Goal: Task Accomplishment & Management: Use online tool/utility

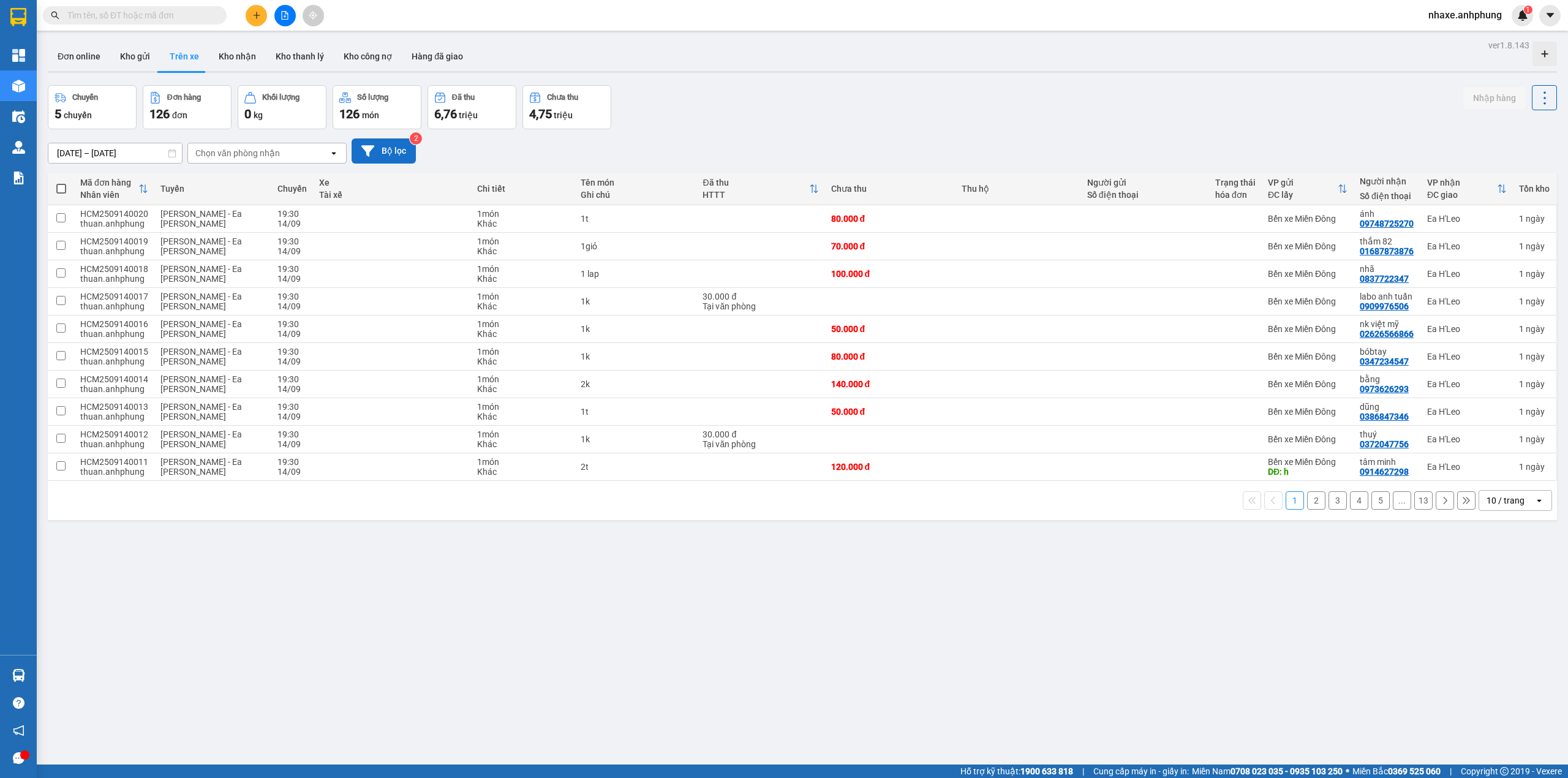
click at [409, 158] on button "Bộ lọc" at bounding box center [384, 151] width 64 height 25
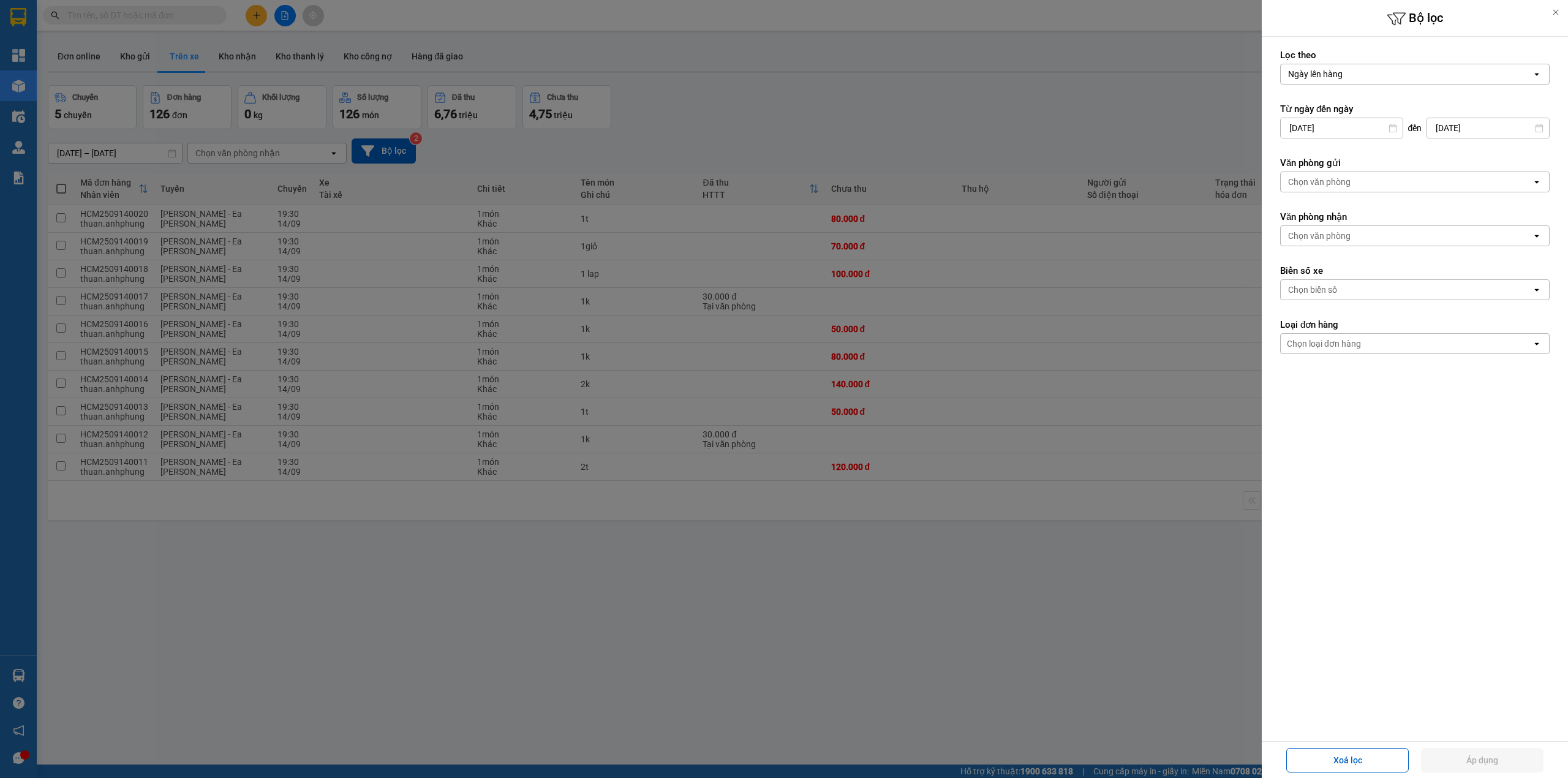
click at [1344, 187] on div "Chọn văn phòng" at bounding box center [1319, 182] width 62 height 12
click at [1326, 215] on span "Bến xe Miền Đông" at bounding box center [1327, 210] width 74 height 12
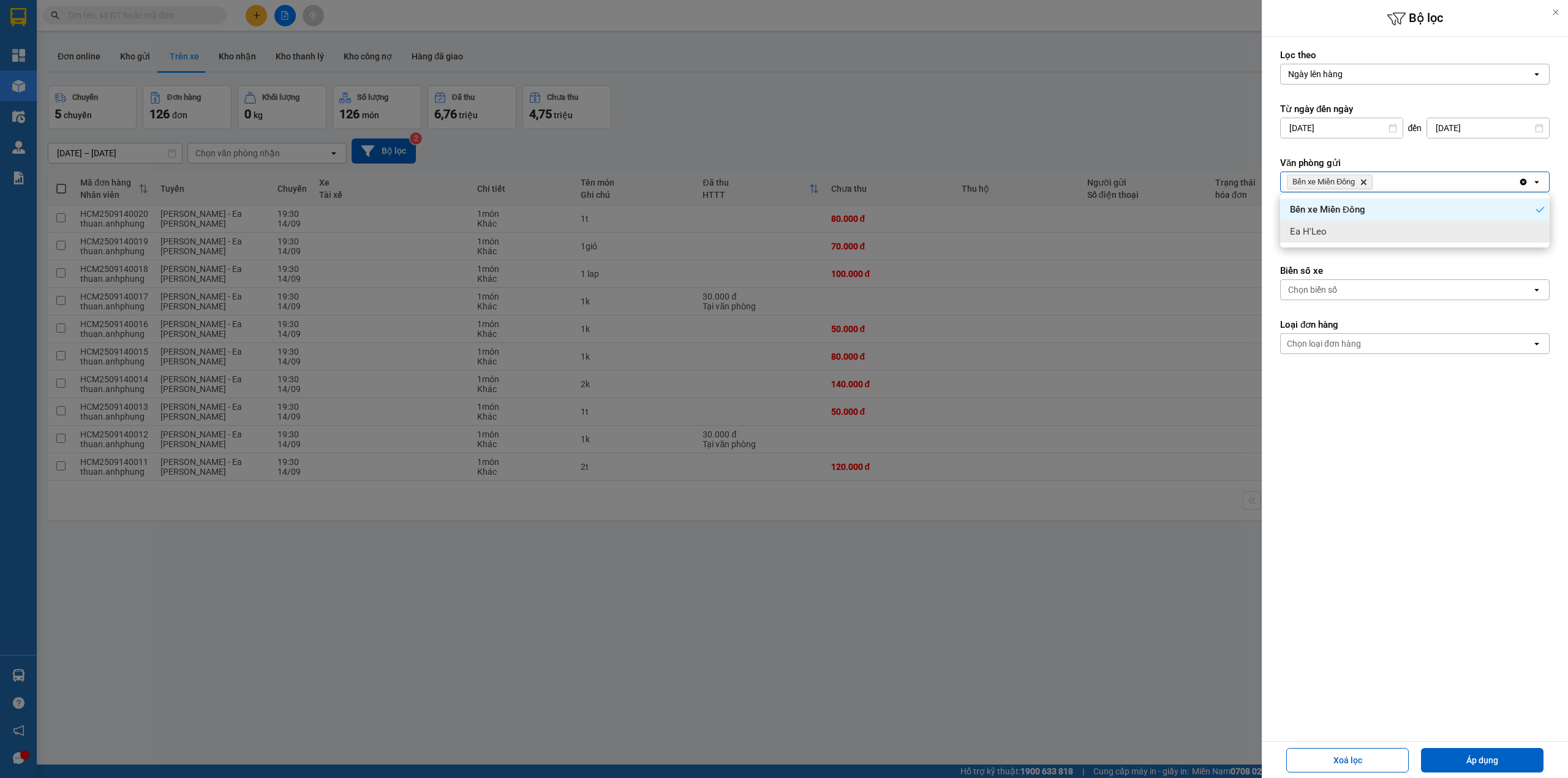
click at [1333, 250] on form "Lọc theo Ngày lên hàng open Từ ngày đến [DATE] Press the down arrow key to inte…" at bounding box center [1415, 257] width 270 height 416
click at [1329, 242] on div "Chọn văn phòng" at bounding box center [1319, 236] width 62 height 12
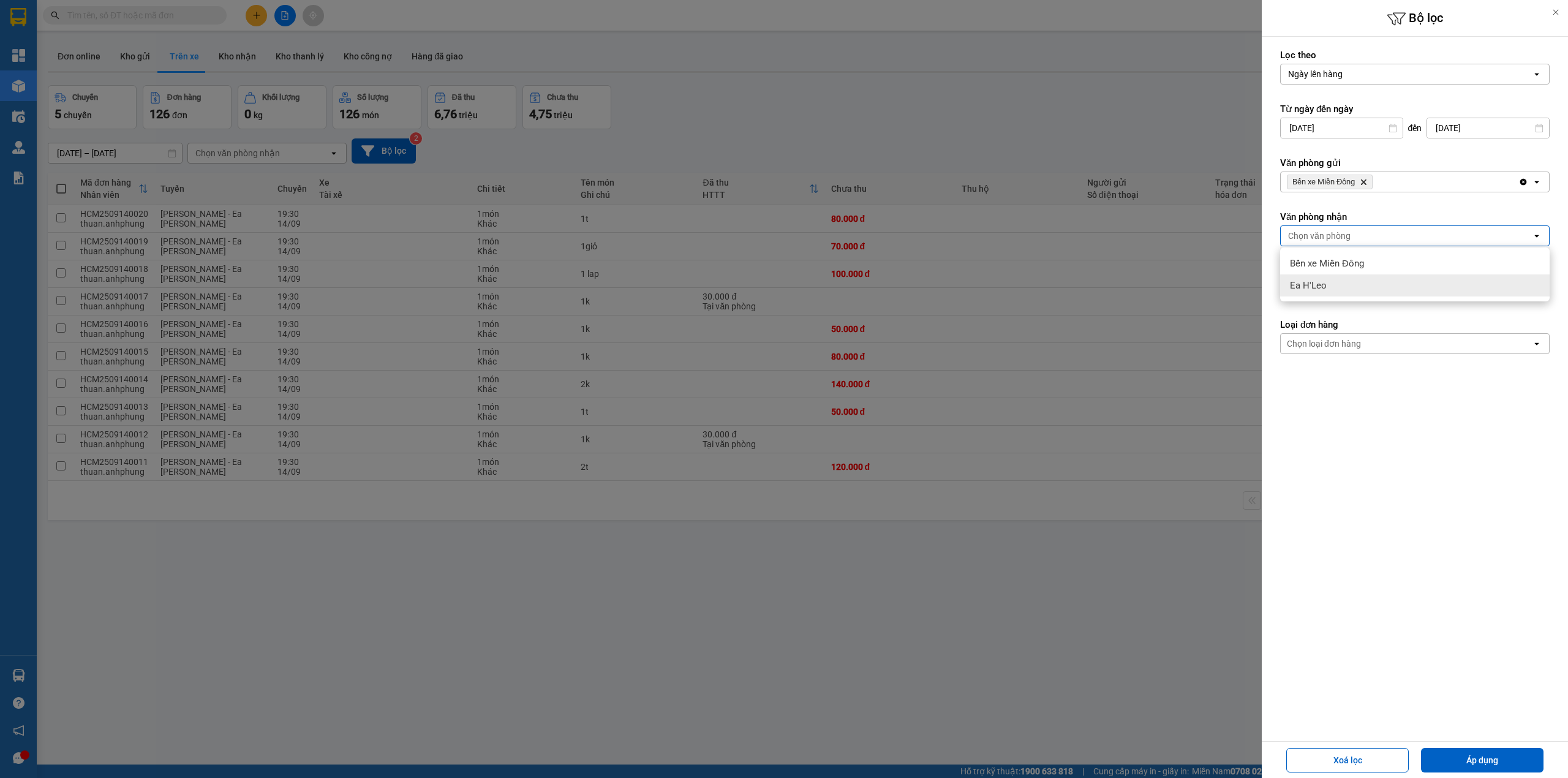
click at [1338, 278] on div "Ea H'Leo" at bounding box center [1415, 285] width 270 height 22
click at [1466, 760] on button "Áp dụng" at bounding box center [1482, 760] width 123 height 25
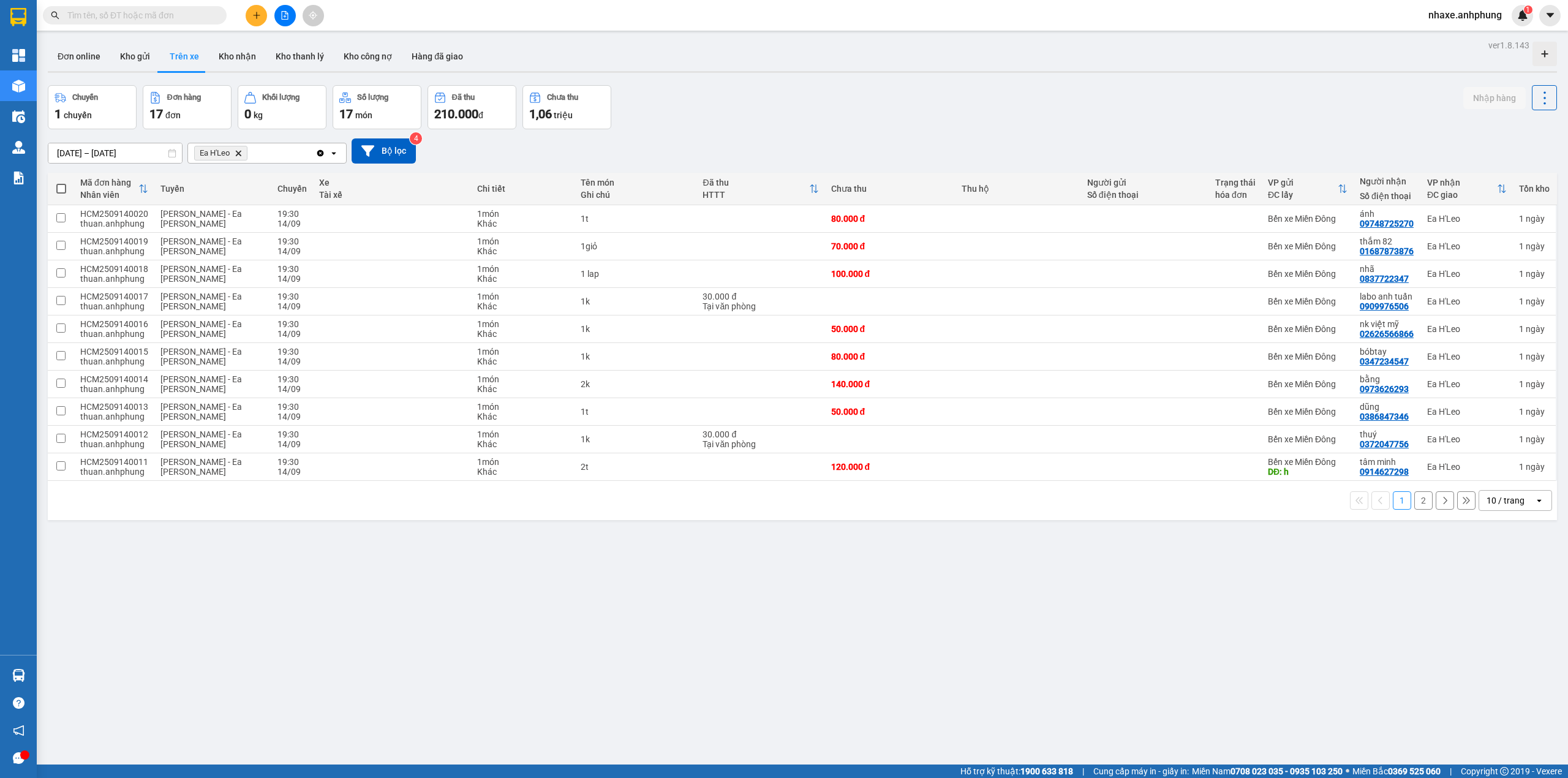
click at [1498, 505] on div "10 / trang" at bounding box center [1506, 501] width 38 height 12
click at [1499, 639] on span "100 / trang" at bounding box center [1498, 640] width 44 height 12
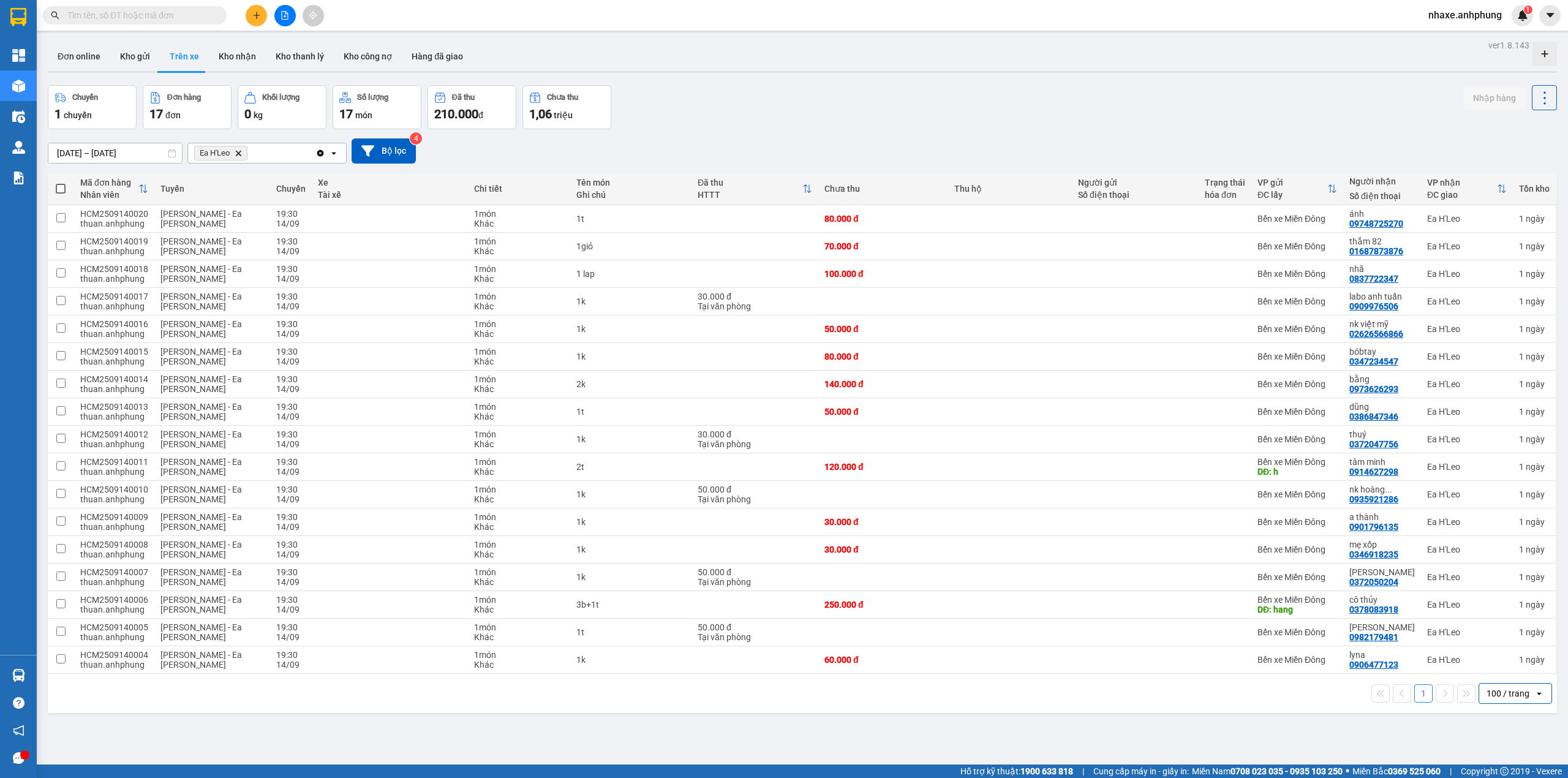
click at [57, 193] on span at bounding box center [60, 189] width 10 height 10
click at [60, 182] on input "checkbox" at bounding box center [60, 182] width 0 height 0
checkbox input "true"
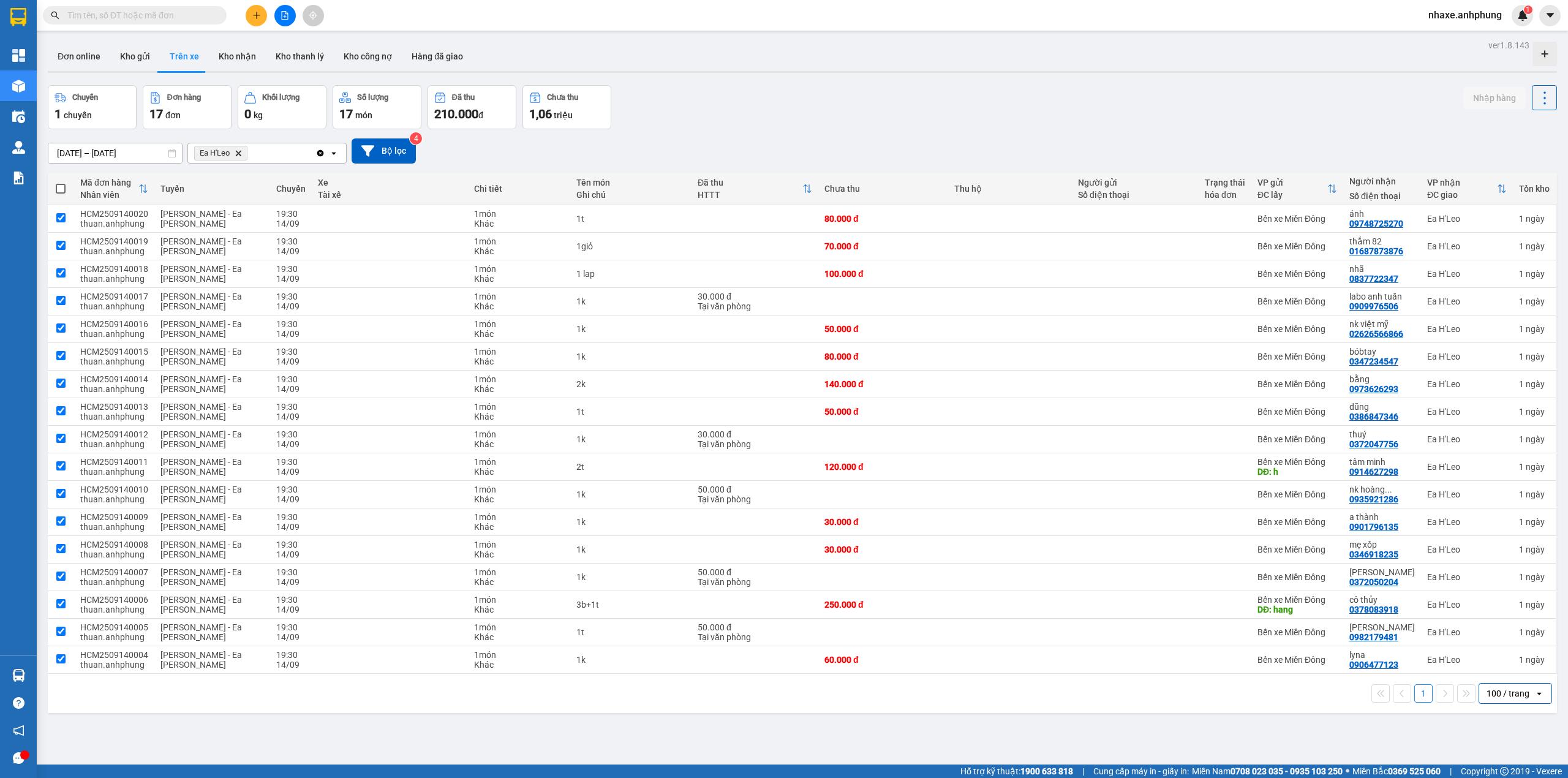
checkbox input "true"
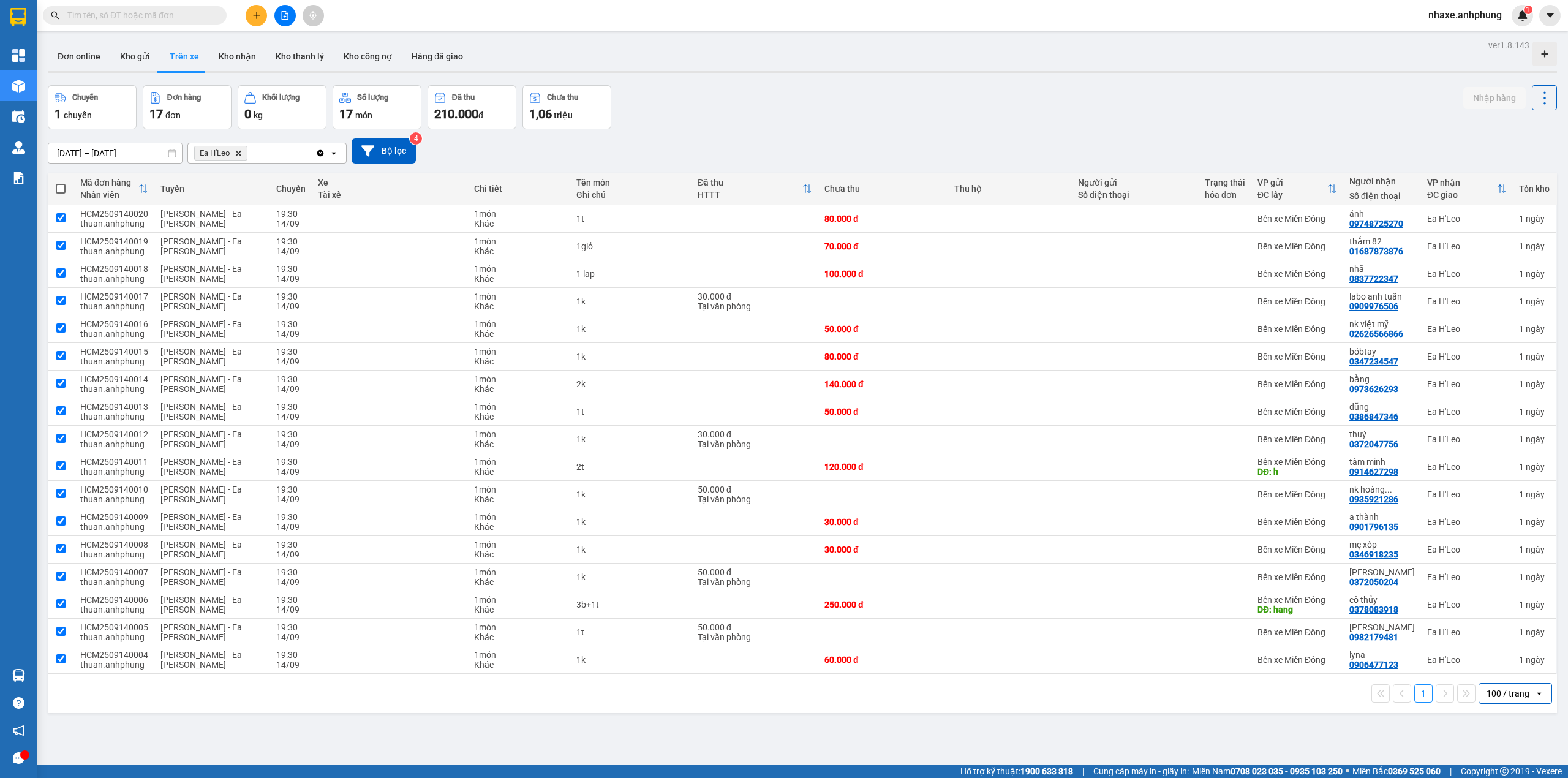
checkbox input "true"
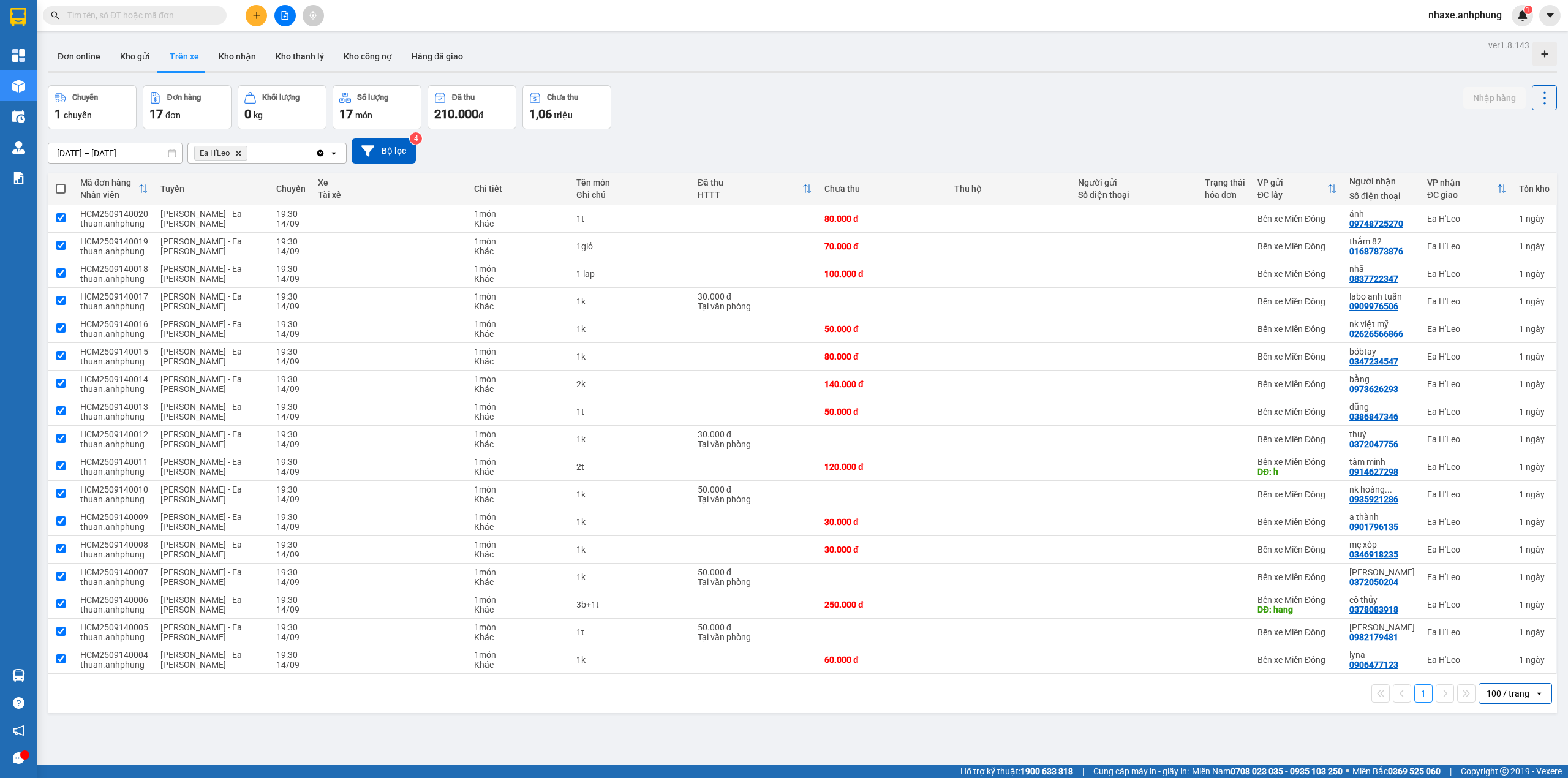
checkbox input "true"
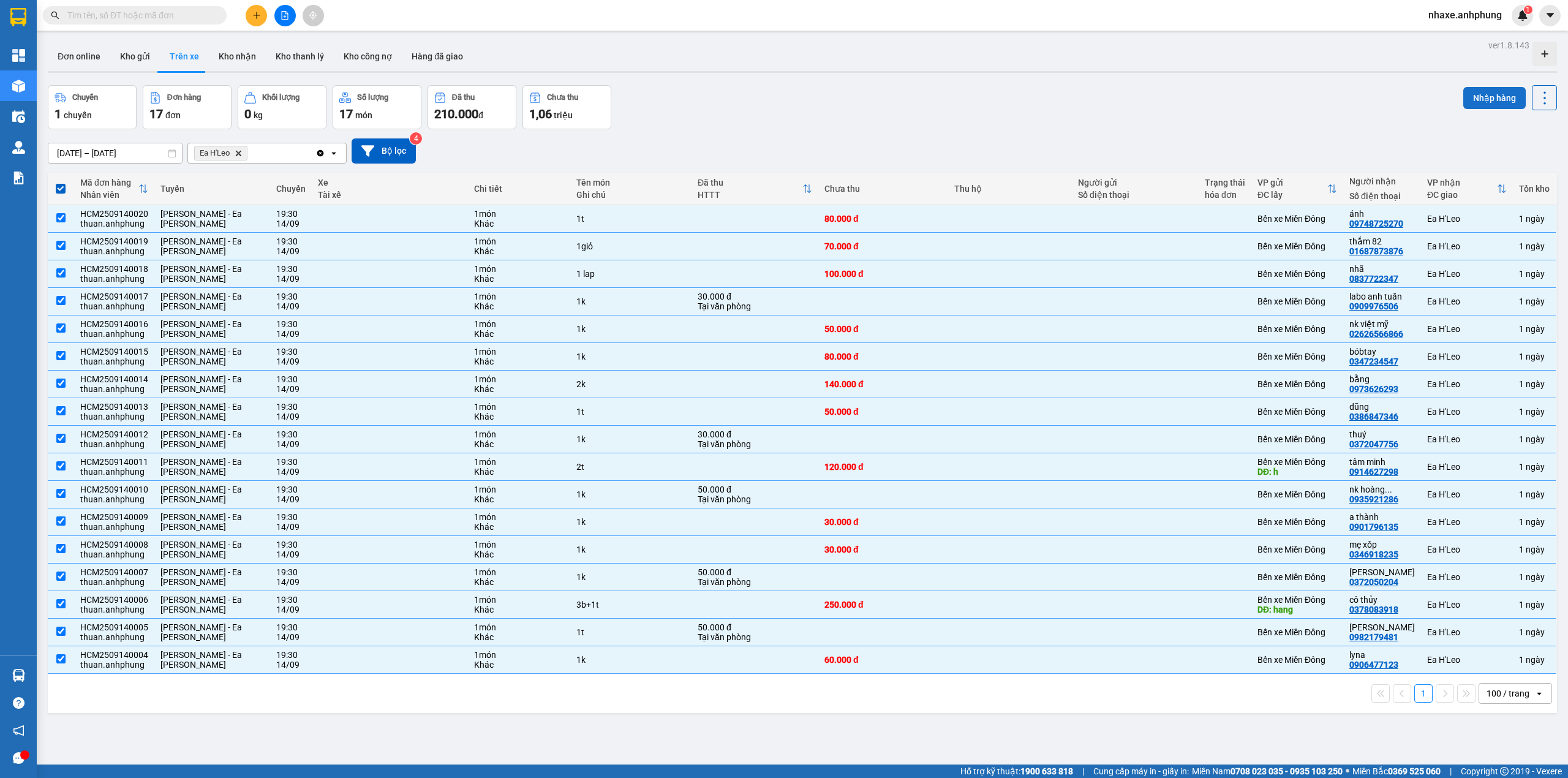
click at [1475, 100] on button "Nhập hàng" at bounding box center [1495, 98] width 62 height 22
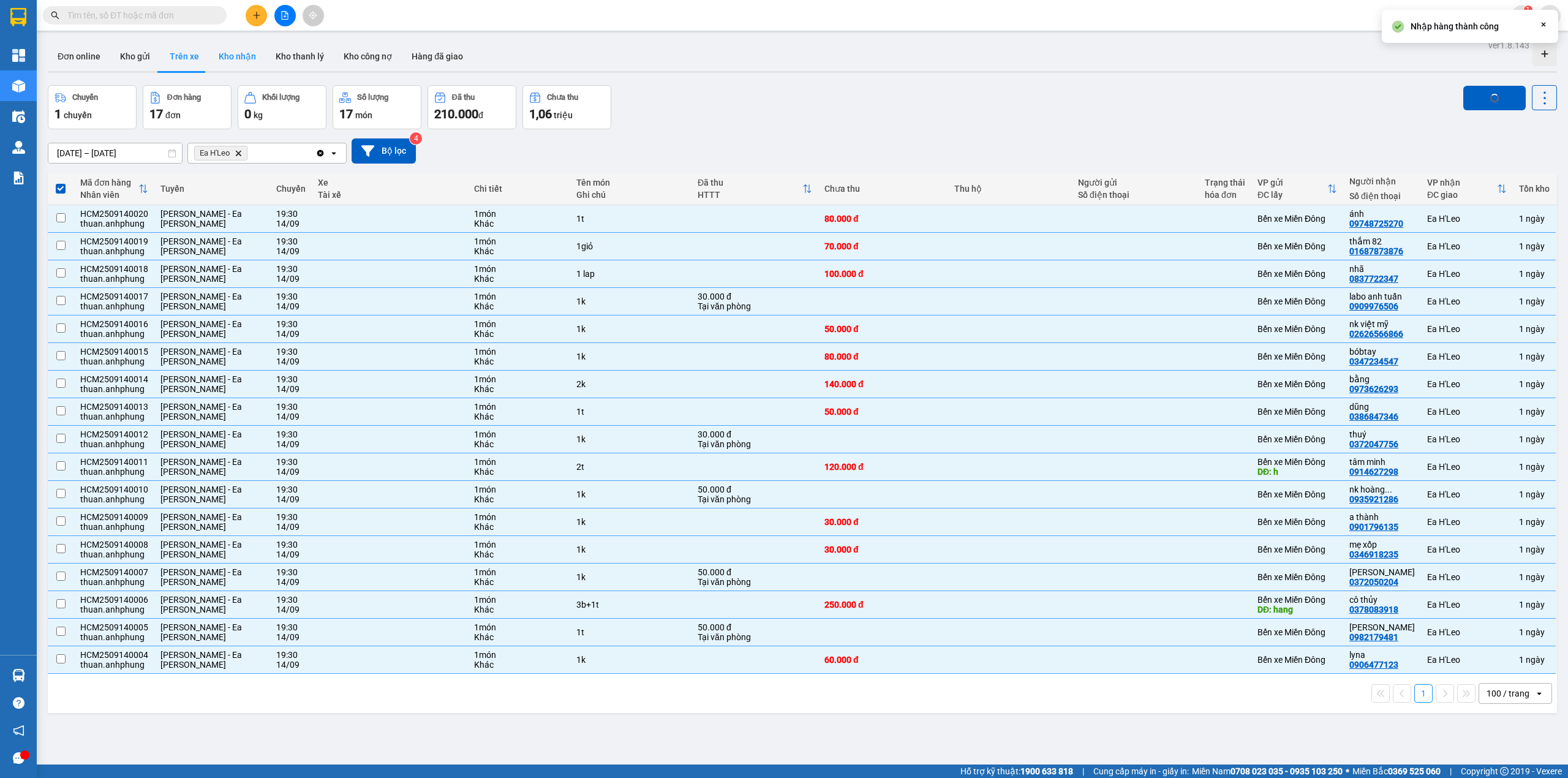
checkbox input "false"
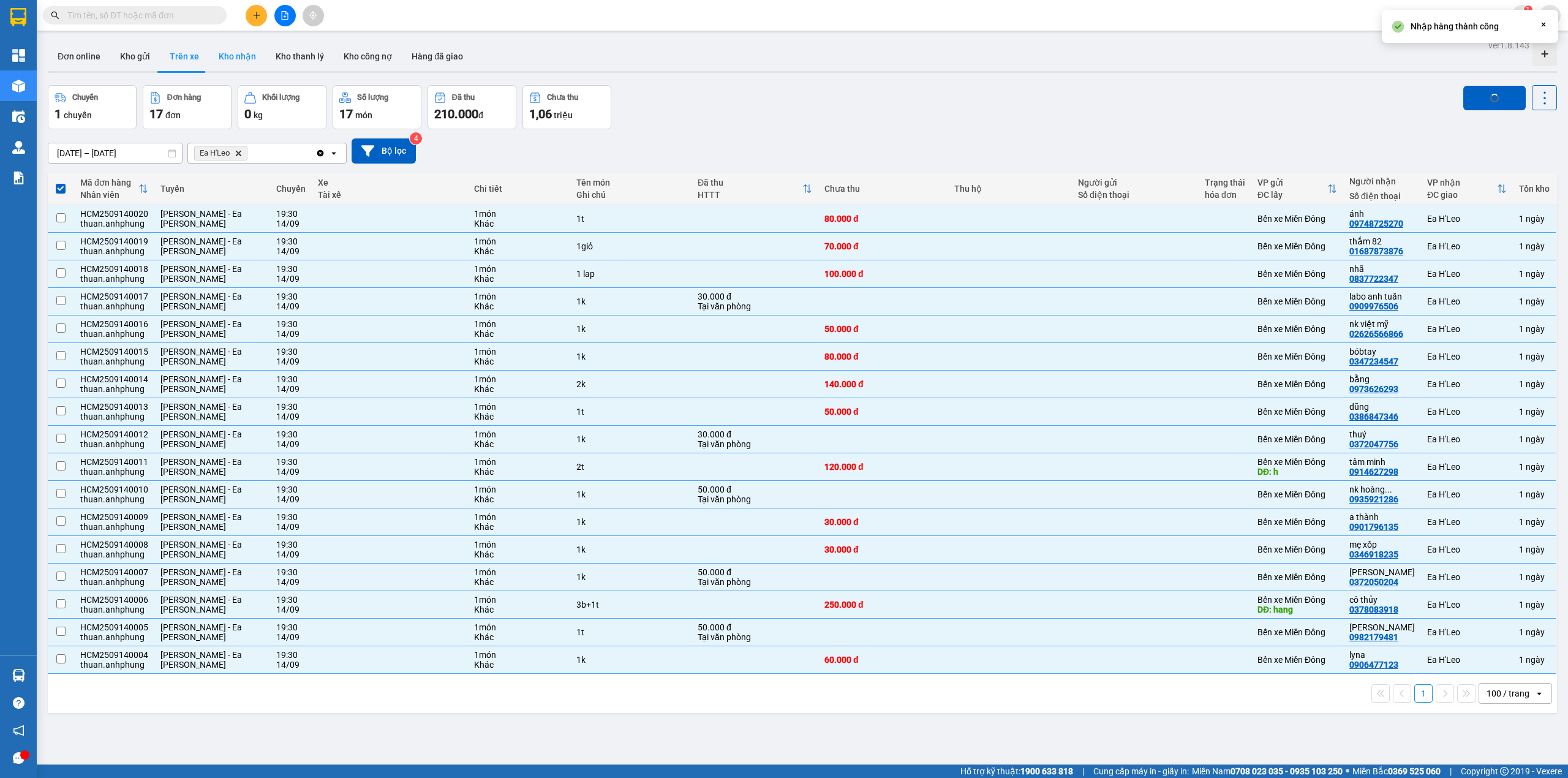
checkbox input "false"
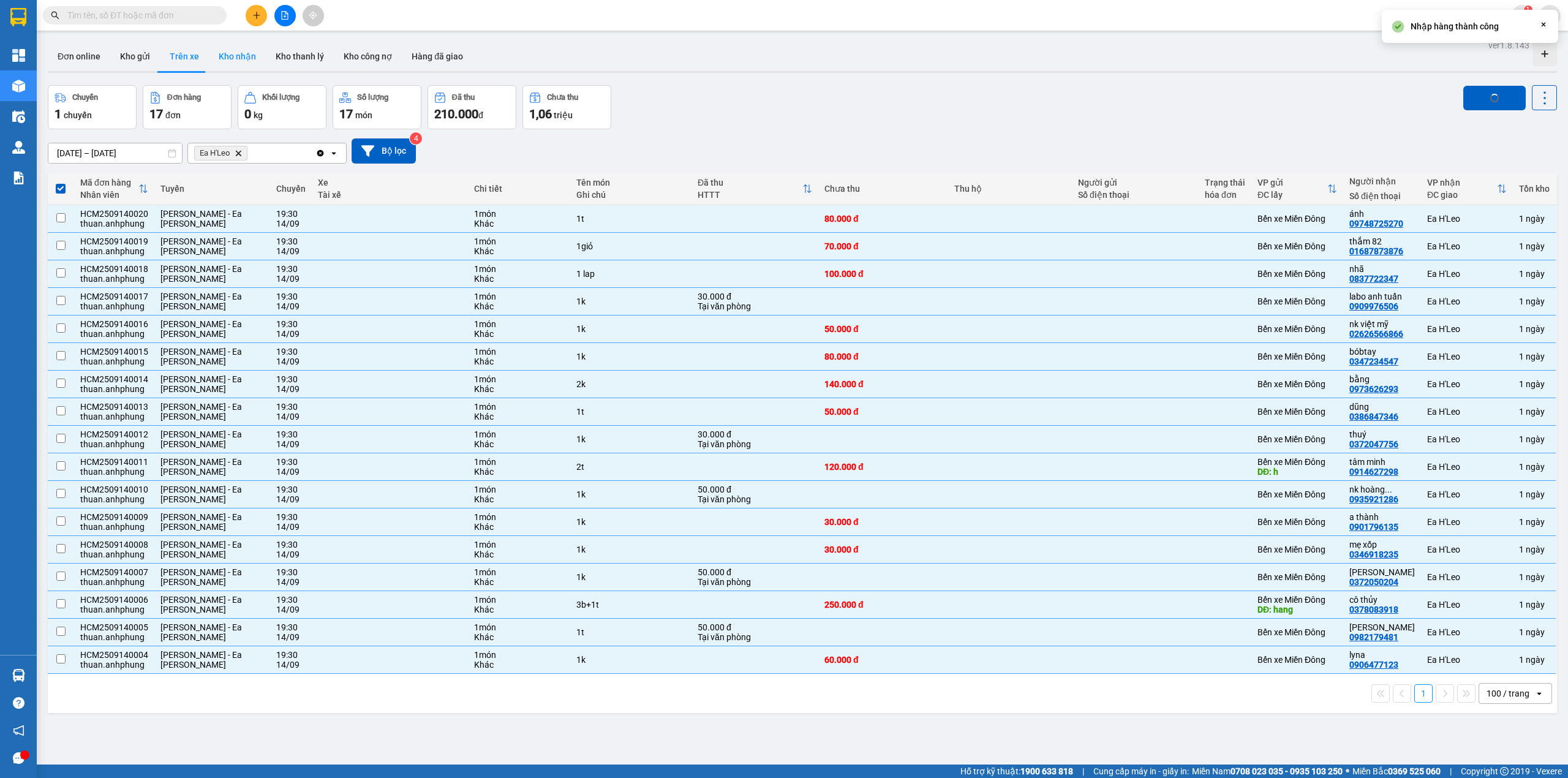
checkbox input "false"
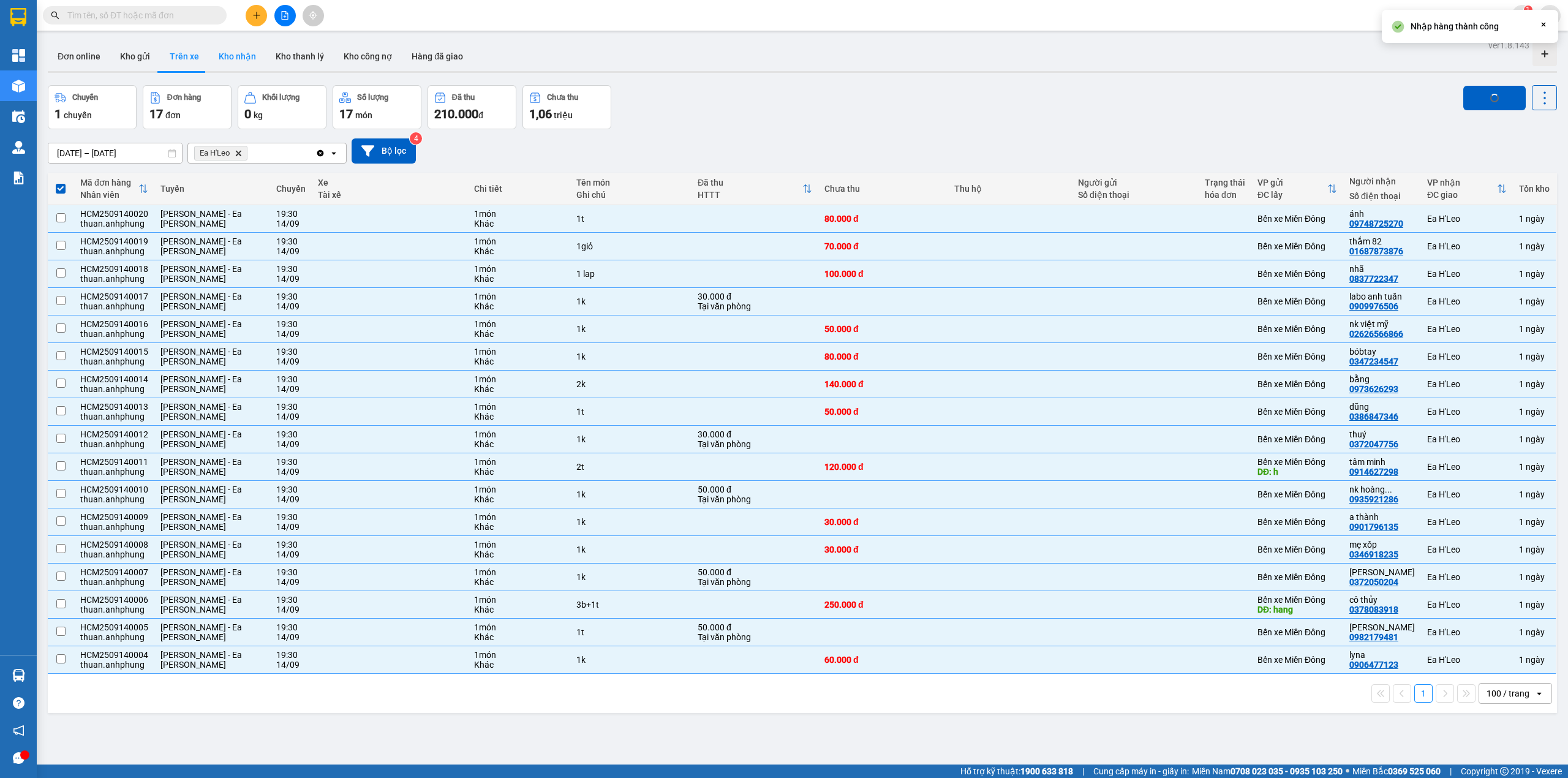
checkbox input "false"
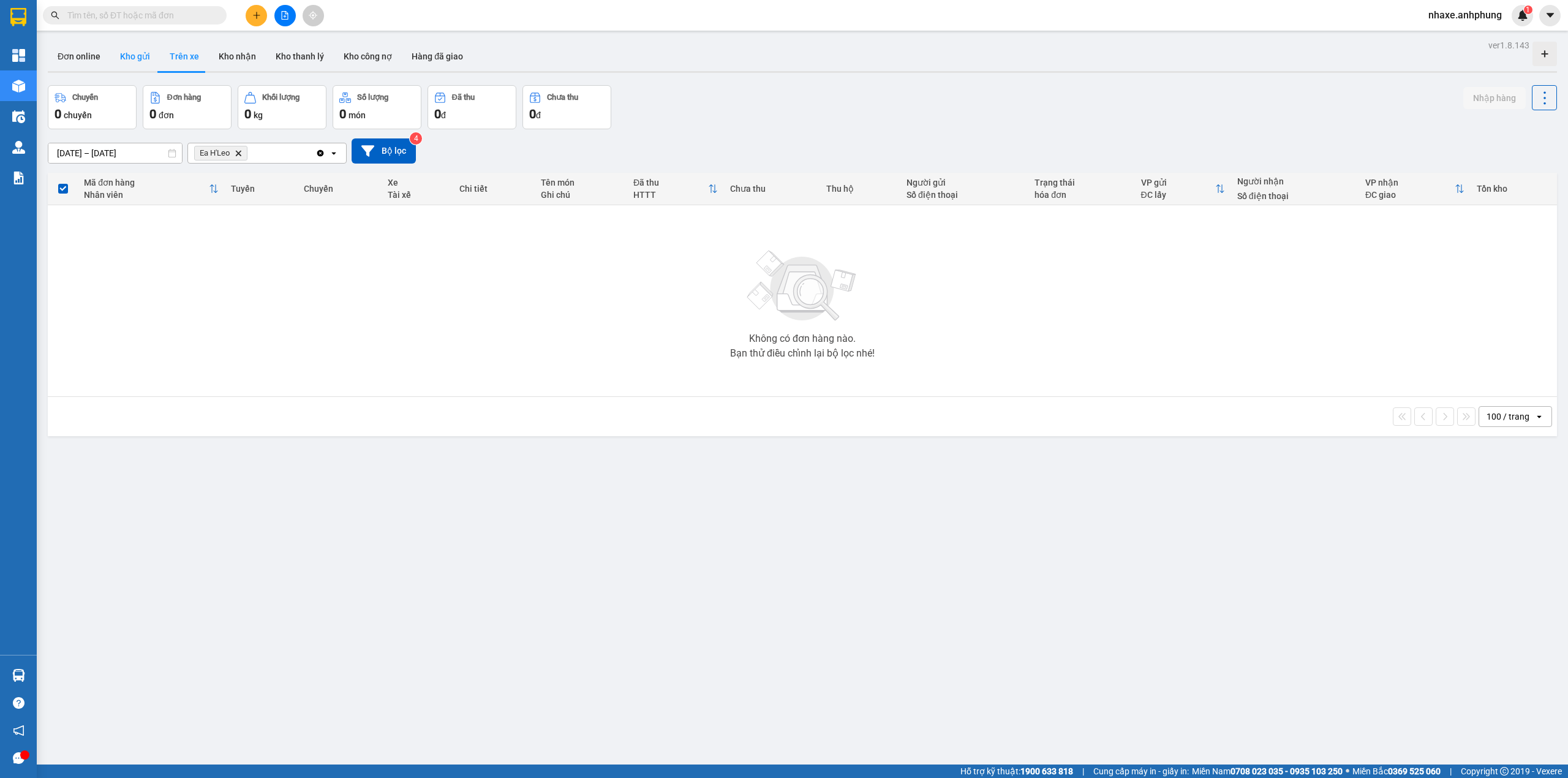
click at [134, 52] on button "Kho gửi" at bounding box center [135, 56] width 49 height 30
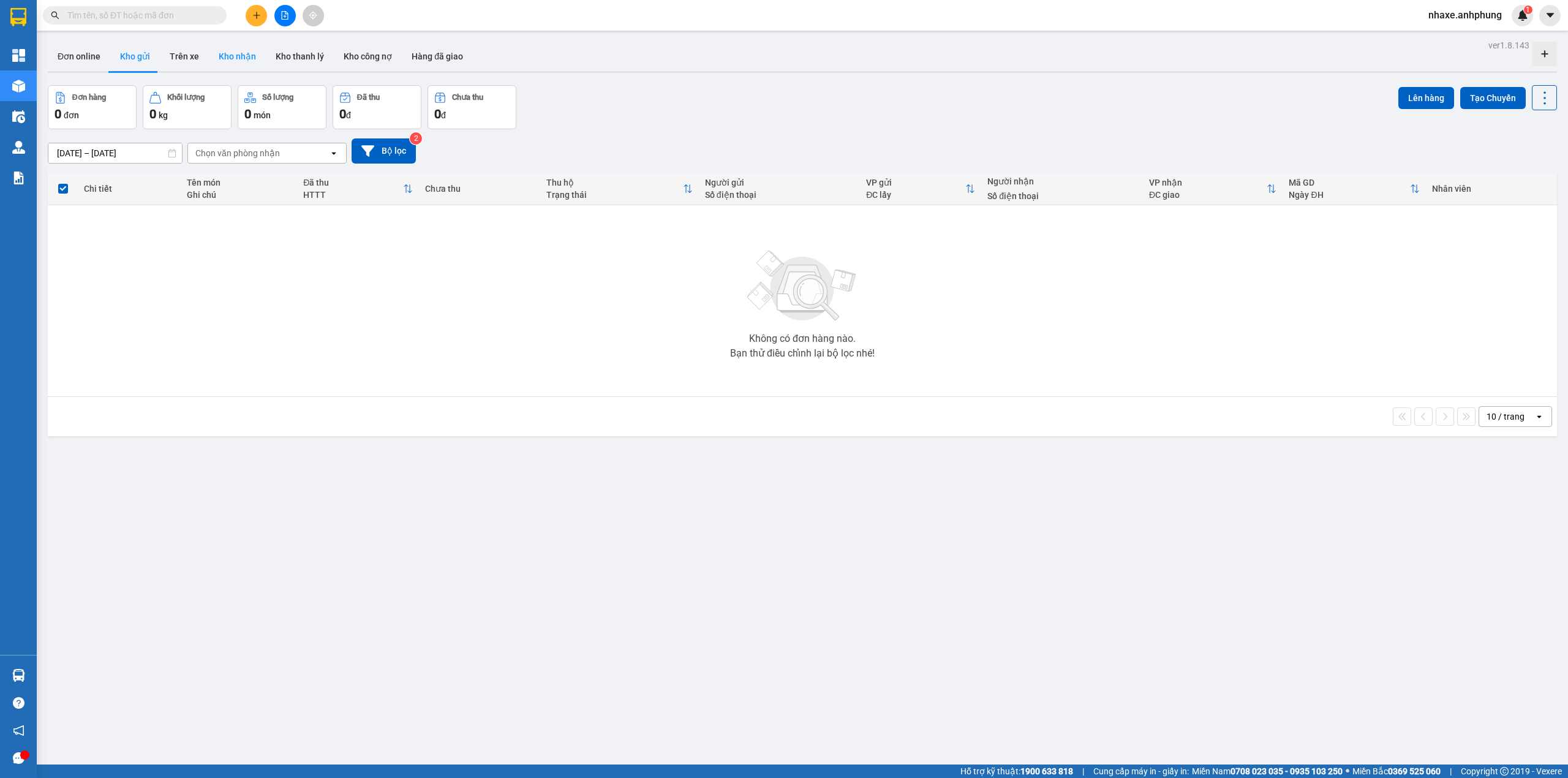
click at [246, 55] on button "Kho nhận" at bounding box center [237, 56] width 57 height 30
